Goal: Information Seeking & Learning: Learn about a topic

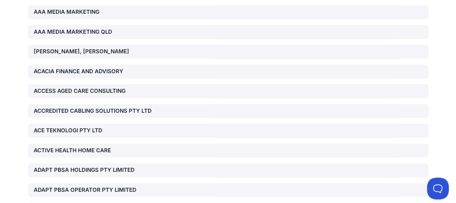
scroll to position [6505, 0]
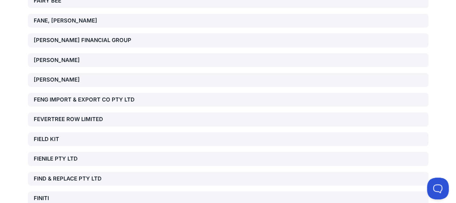
click at [71, 155] on div "FIENILE PTY LTD" at bounding box center [98, 159] width 128 height 8
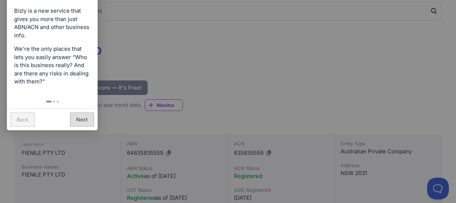
click at [81, 118] on link "Next" at bounding box center [82, 119] width 24 height 14
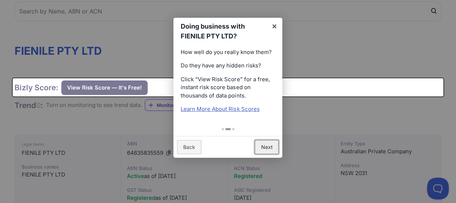
click at [262, 154] on link "Next" at bounding box center [267, 147] width 24 height 14
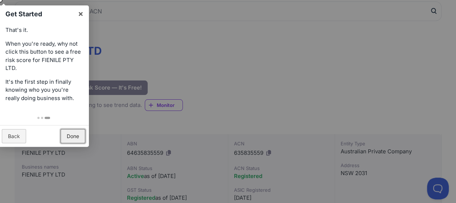
click at [77, 134] on link "Done" at bounding box center [73, 136] width 25 height 14
